Goal: Ask a question

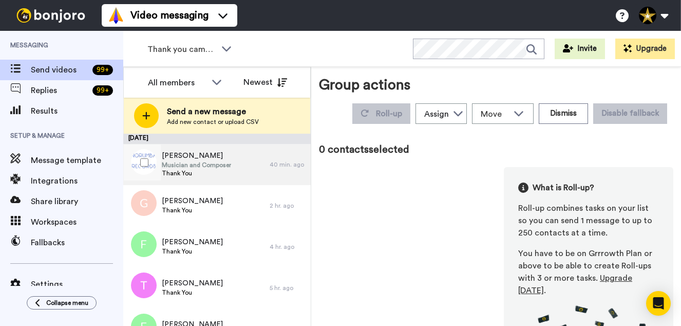
click at [209, 158] on span "[PERSON_NAME]" at bounding box center [196, 155] width 69 height 10
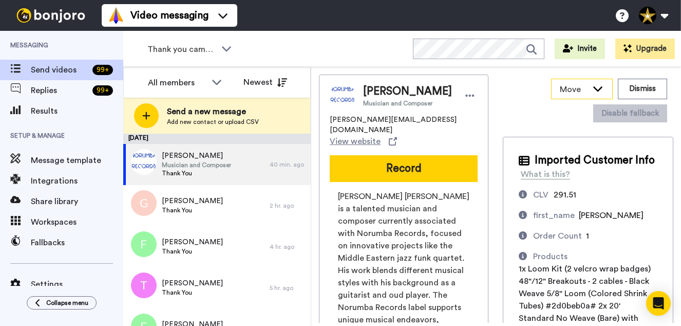
click at [602, 86] on icon at bounding box center [598, 88] width 12 height 10
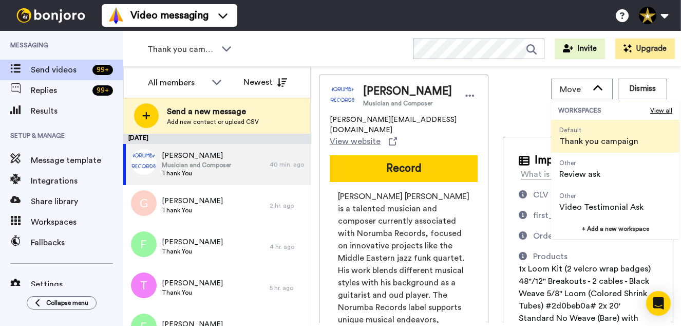
click at [519, 93] on div "Move WORKSPACES View all Default Thank you campaign Other Review ask Other Vide…" at bounding box center [588, 100] width 171 height 52
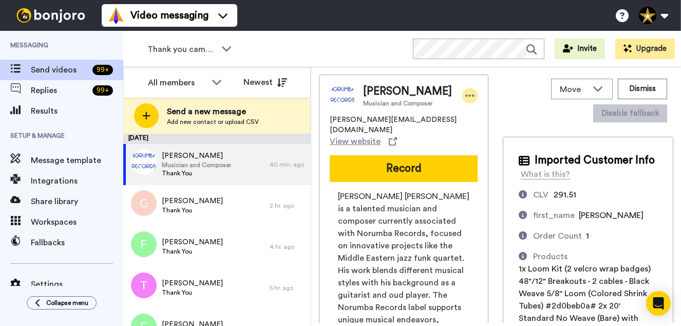
click at [465, 95] on icon at bounding box center [469, 95] width 9 height 10
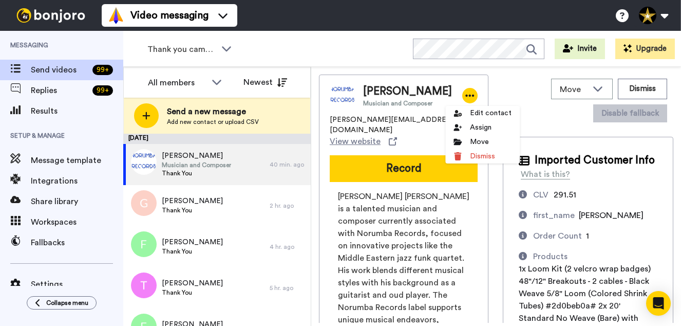
click at [542, 121] on div "Move WORKSPACES View all Default Thank you campaign Other Review ask Other Vide…" at bounding box center [588, 100] width 171 height 52
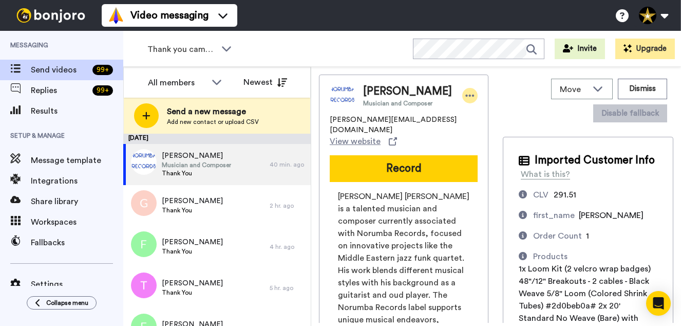
click at [462, 97] on div at bounding box center [469, 95] width 15 height 15
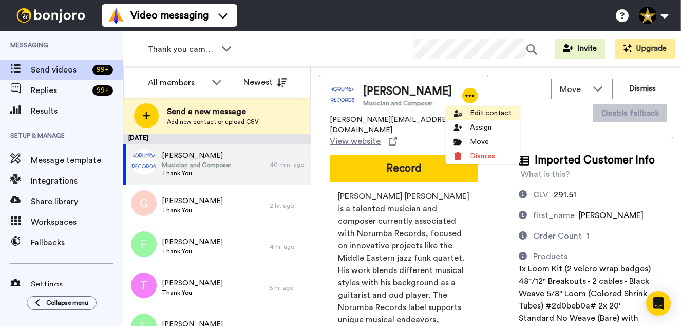
click at [487, 116] on li "Edit contact" at bounding box center [482, 113] width 74 height 14
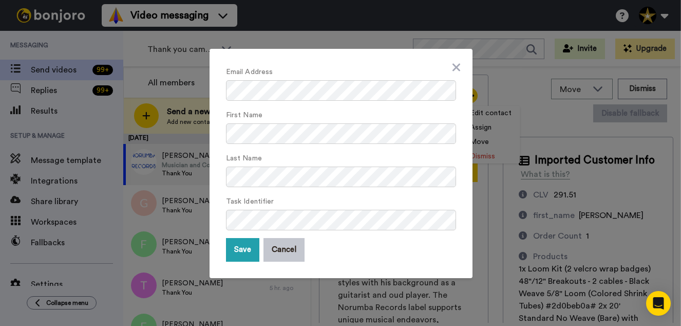
scroll to position [1, 0]
click at [455, 67] on icon at bounding box center [456, 67] width 8 height 12
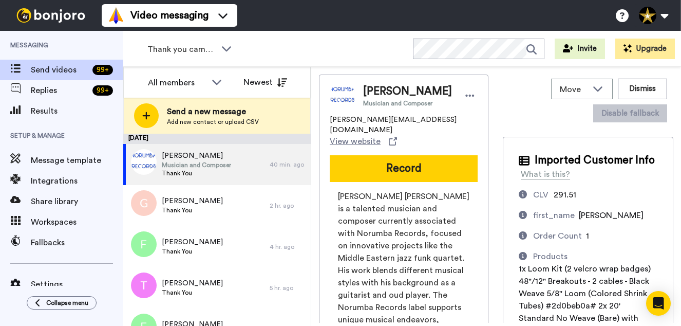
scroll to position [86, 0]
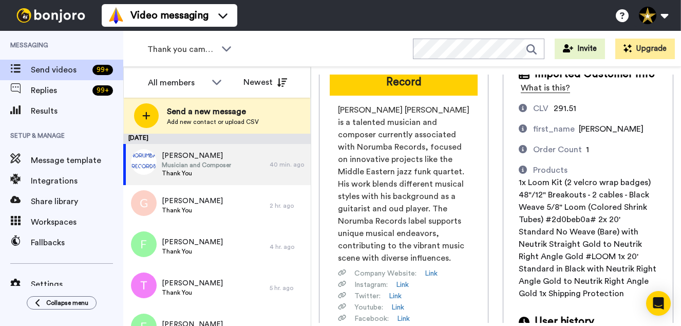
click at [523, 89] on div "What is this?" at bounding box center [545, 88] width 49 height 12
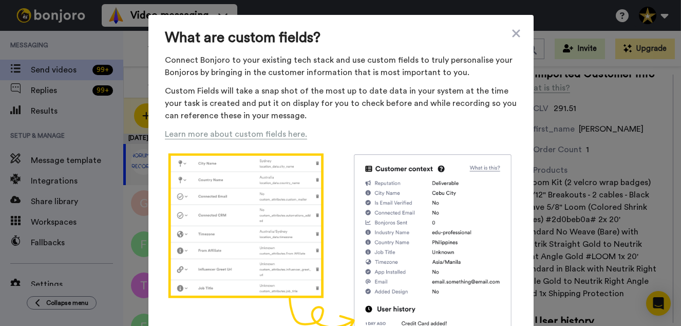
scroll to position [0, 0]
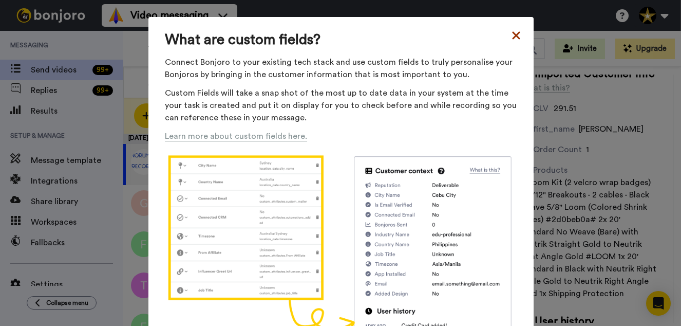
click at [515, 36] on icon at bounding box center [516, 35] width 8 height 8
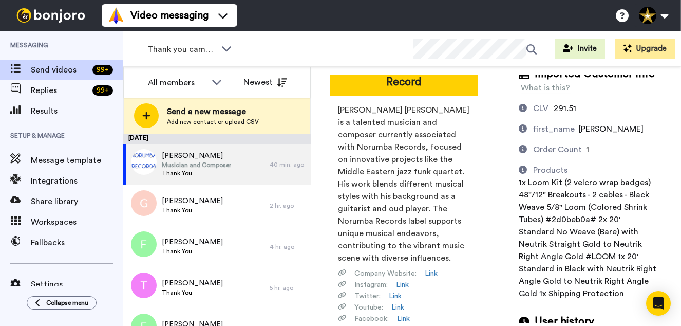
scroll to position [129, 0]
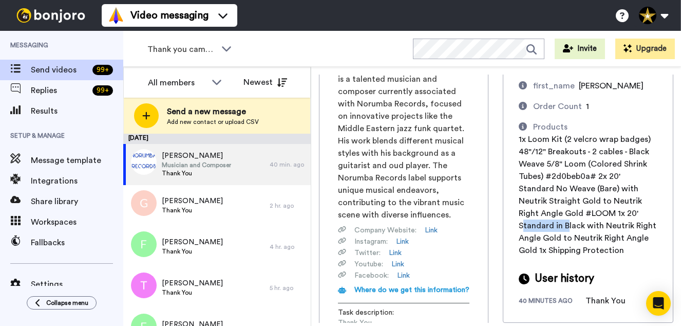
drag, startPoint x: 523, startPoint y: 212, endPoint x: 570, endPoint y: 212, distance: 46.7
click at [570, 212] on span "1x Loom Kit (2 velcro wrap badges) 48"/12" Breakouts - 2 cables - Black Weave 5…" at bounding box center [588, 194] width 138 height 119
click at [569, 212] on span "1x Loom Kit (2 velcro wrap badges) 48"/12" Breakouts - 2 cables - Black Weave 5…" at bounding box center [588, 194] width 138 height 119
click at [658, 300] on icon "Open Intercom Messenger" at bounding box center [658, 302] width 12 height 13
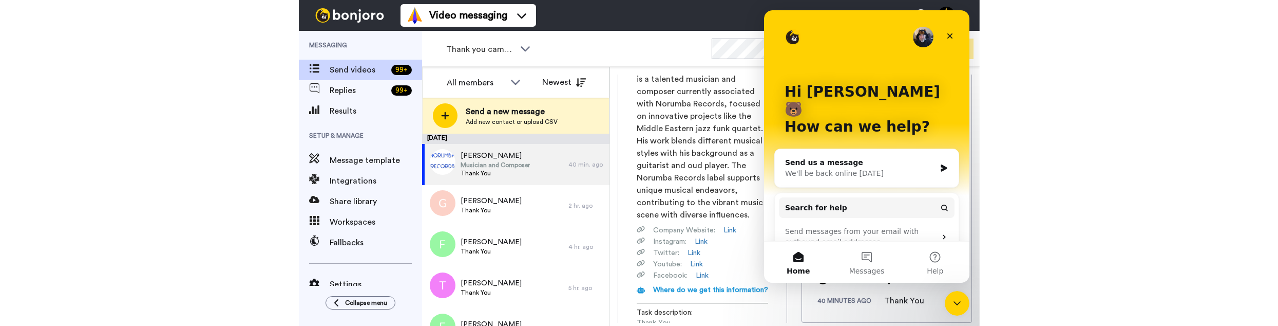
scroll to position [0, 0]
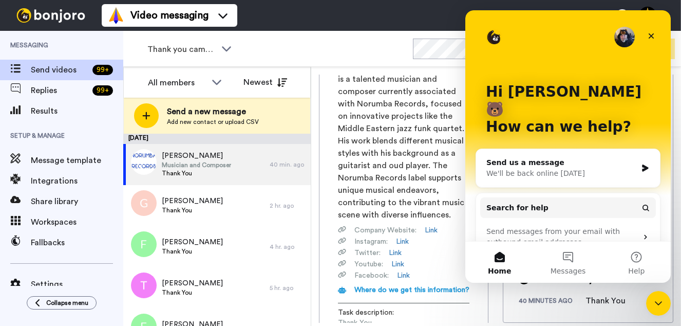
click at [389, 32] on div "Thank you campaign WORKSPACES View all All Default Thank you campaign Other Rev…" at bounding box center [402, 49] width 558 height 36
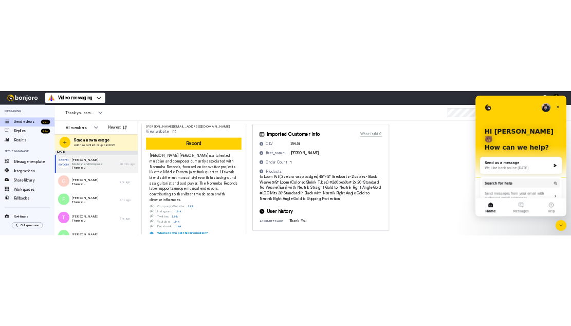
scroll to position [43, 0]
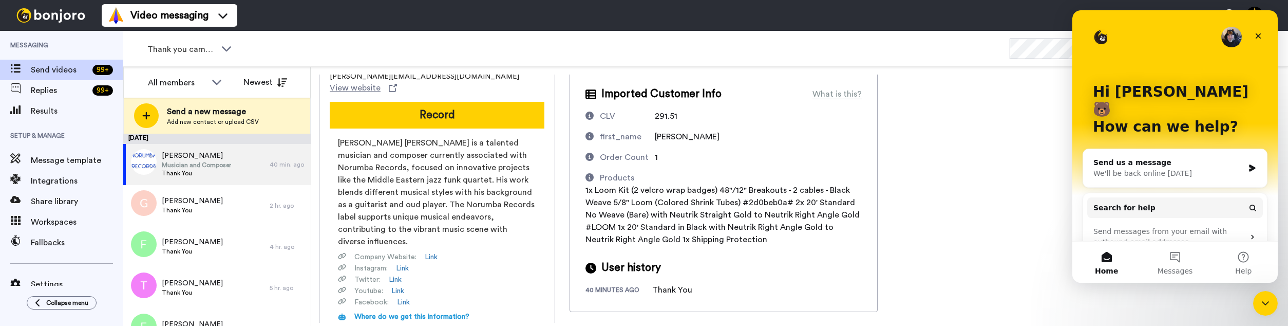
click at [680, 168] on div "We'll be back online [DATE]" at bounding box center [1168, 173] width 150 height 11
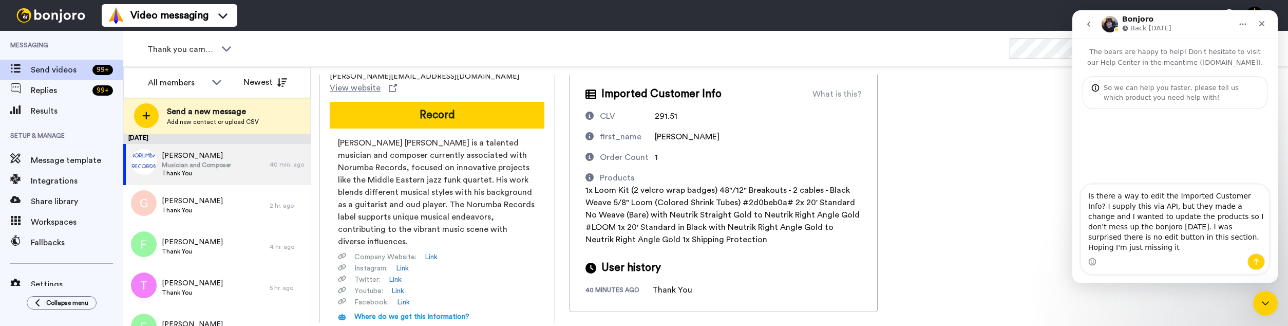
type textarea "Is there a way to edit the Imported Customer Info? I supply this via API, but t…"
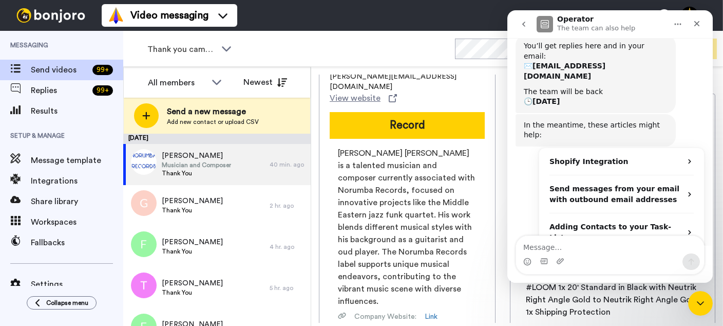
scroll to position [178, 0]
